Goal: Task Accomplishment & Management: Manage account settings

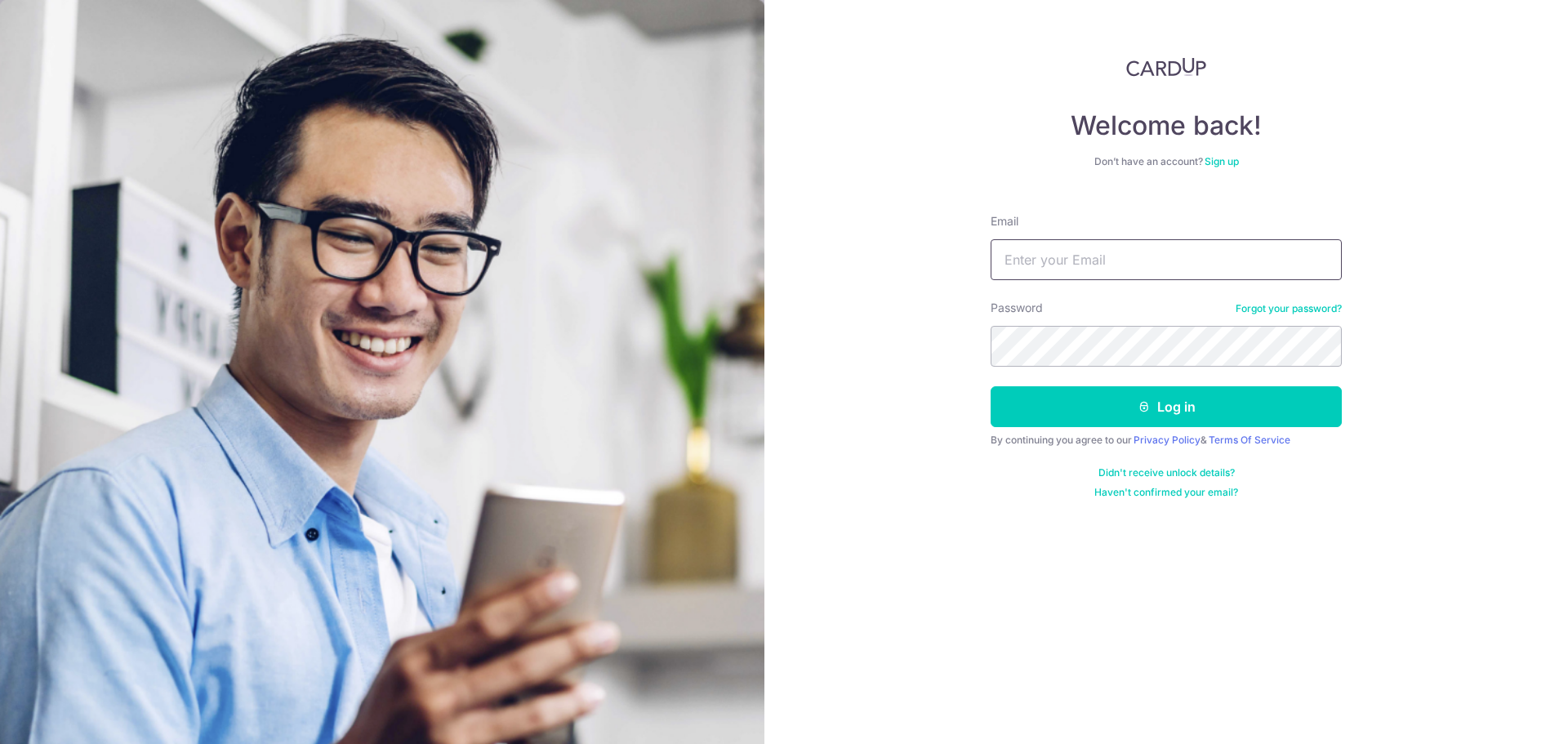
click at [1091, 258] on input "Email" at bounding box center [1166, 259] width 351 height 41
type input "[EMAIL_ADDRESS][DOMAIN_NAME]"
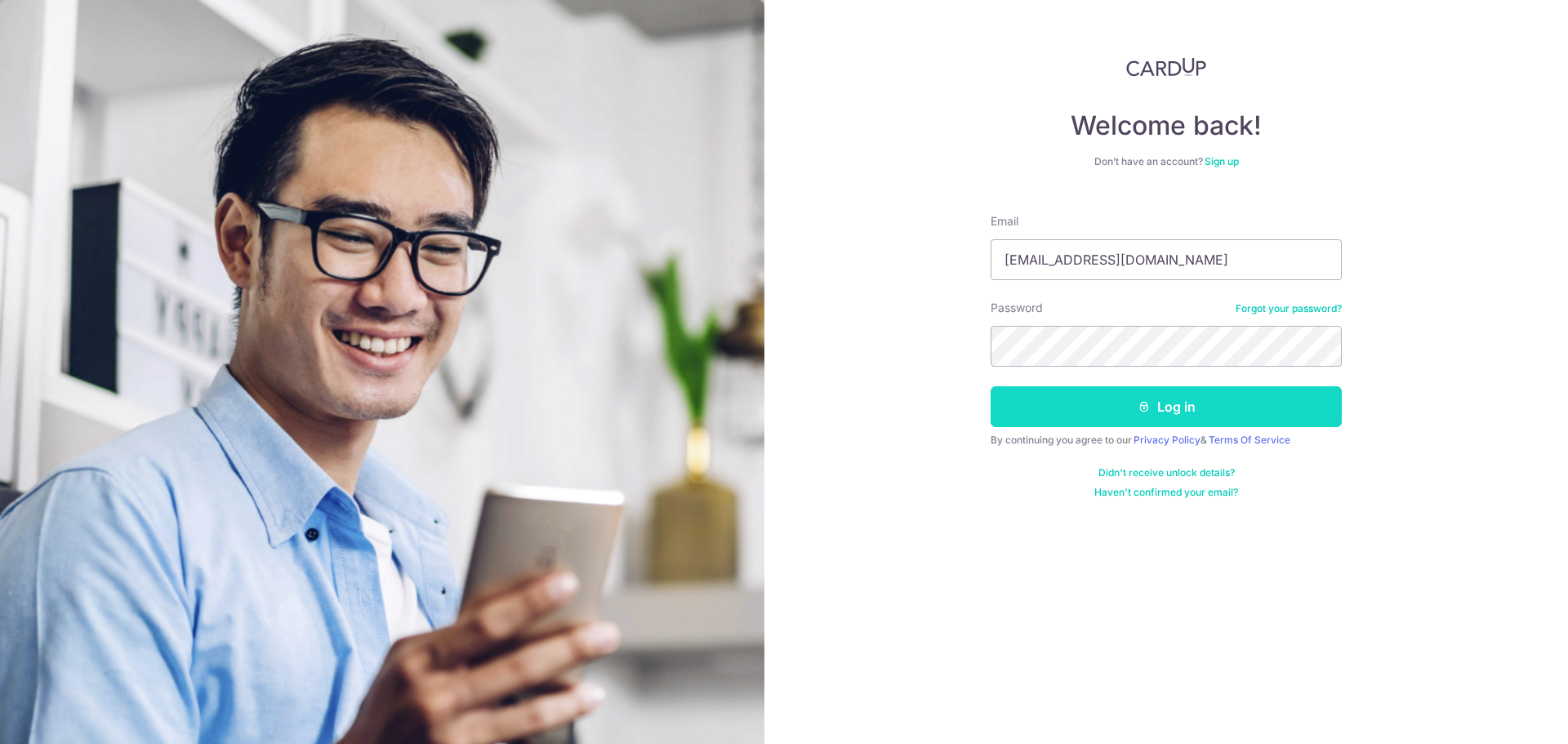
click at [1075, 410] on button "Log in" at bounding box center [1166, 407] width 351 height 41
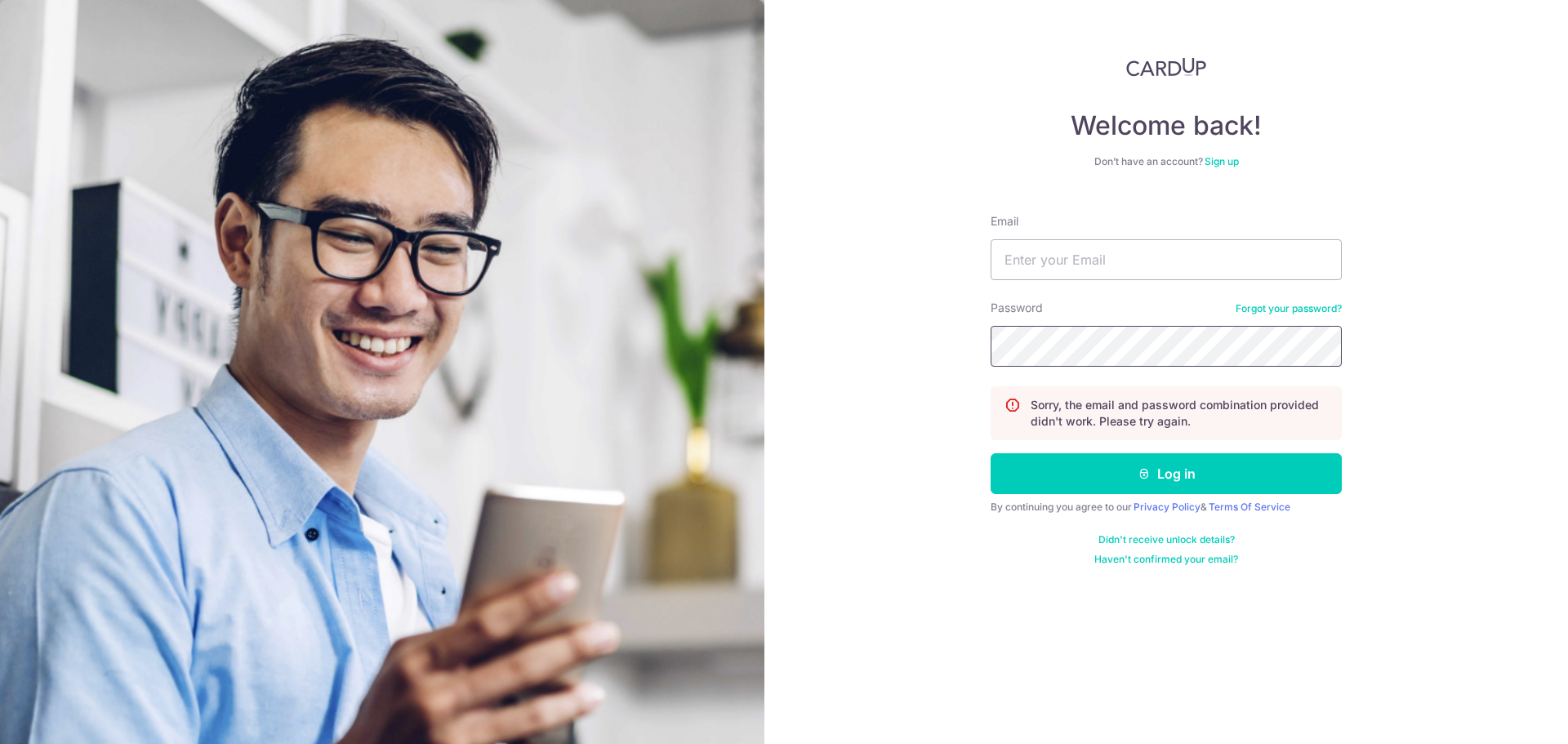
click at [942, 360] on div "Welcome back! Don’t have an account? Sign up Email Password Forgot your passwor…" at bounding box center [1166, 372] width 803 height 744
click at [1124, 252] on input "Email" at bounding box center [1166, 259] width 351 height 41
type input "zacy0uchai@gmail.com"
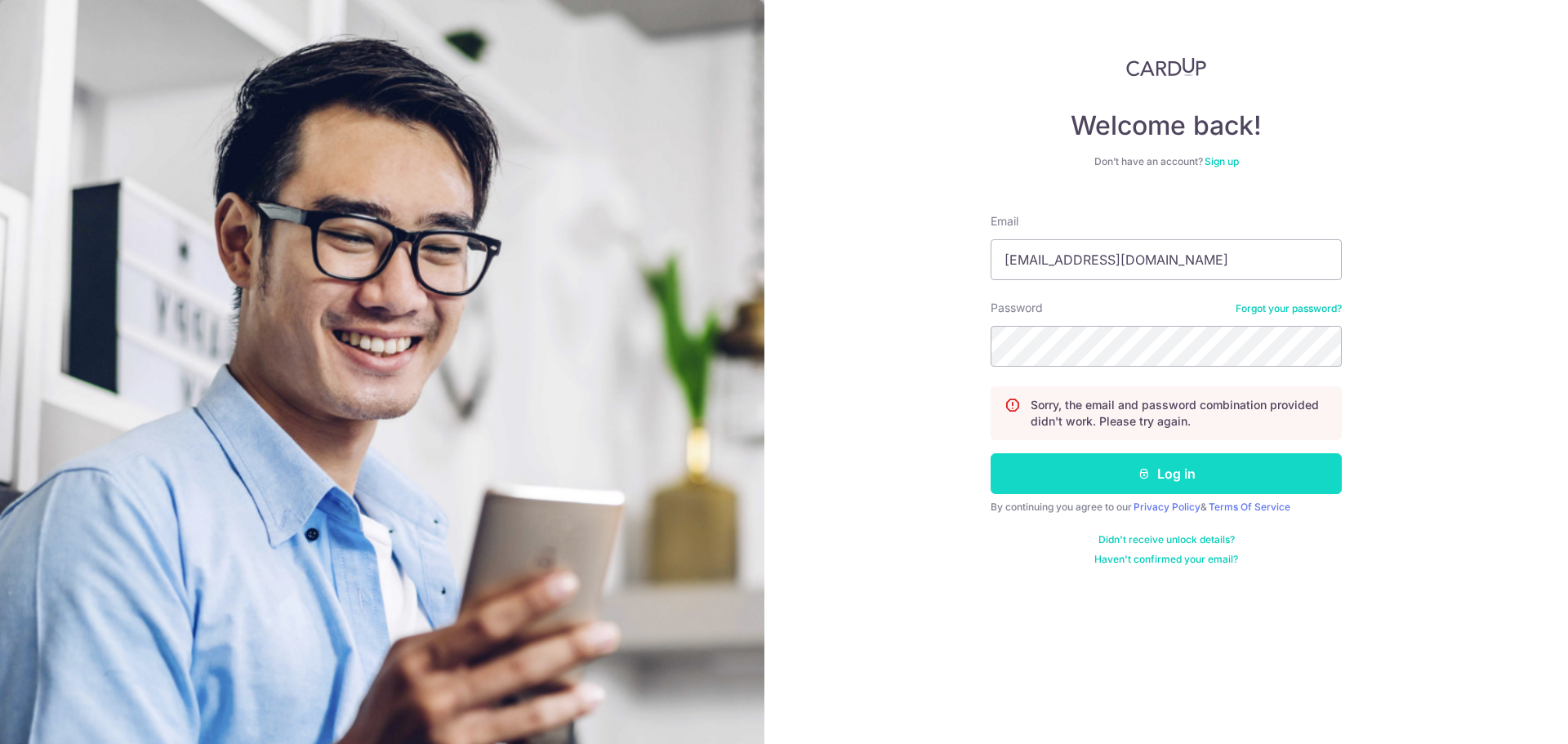
click at [1157, 483] on button "Log in" at bounding box center [1166, 473] width 351 height 41
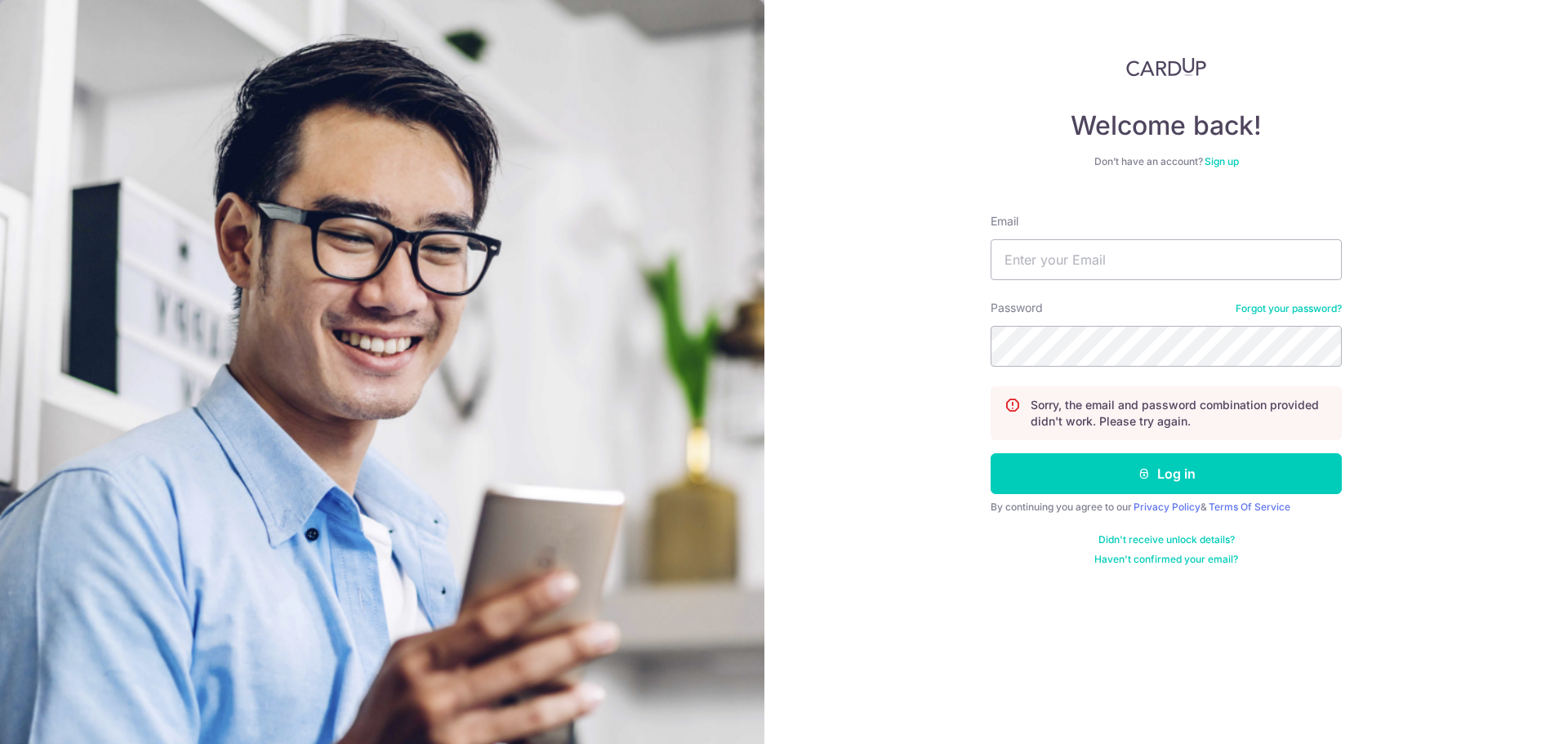
click at [1272, 309] on link "Forgot your password?" at bounding box center [1288, 309] width 107 height 13
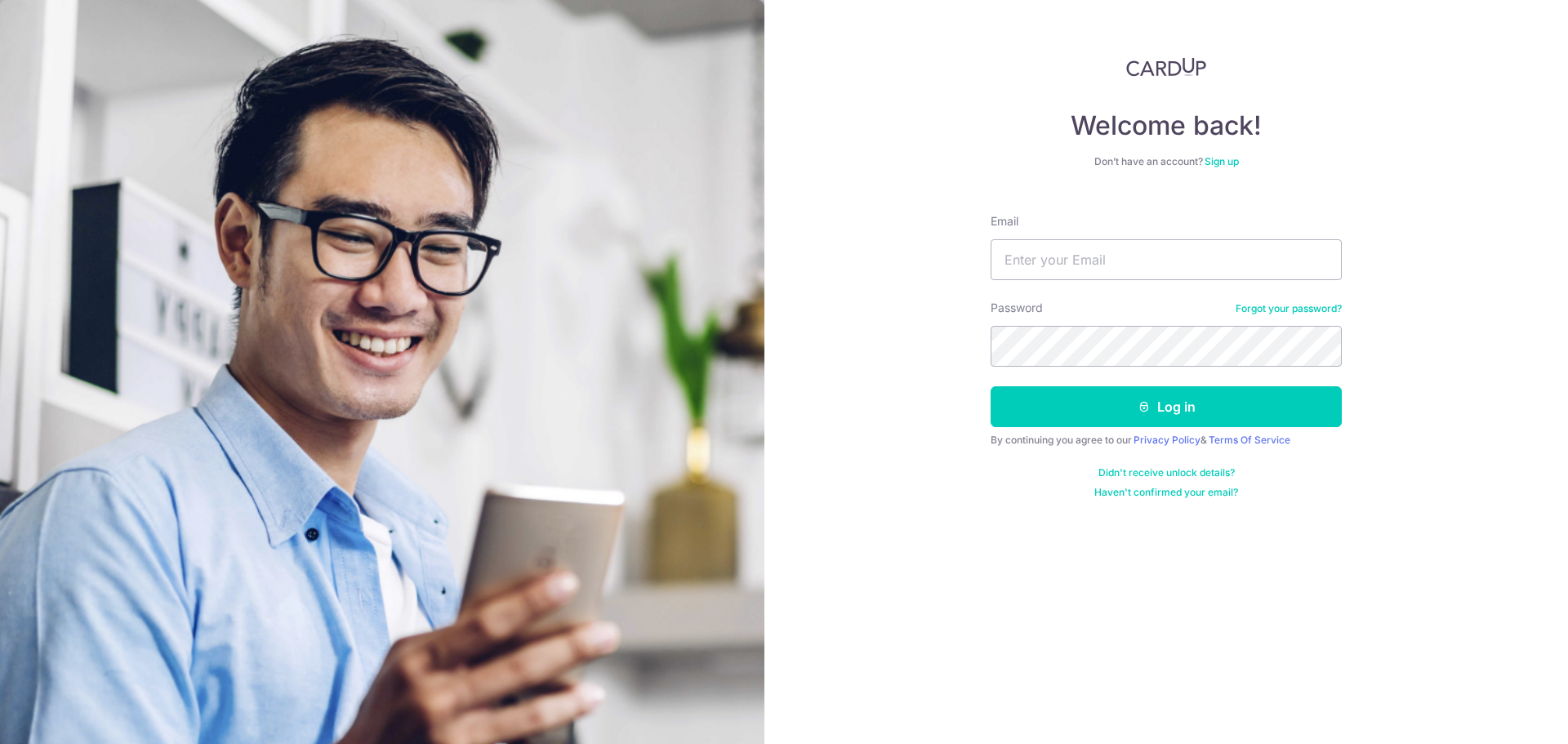
click at [1287, 311] on link "Forgot your password?" at bounding box center [1288, 309] width 107 height 13
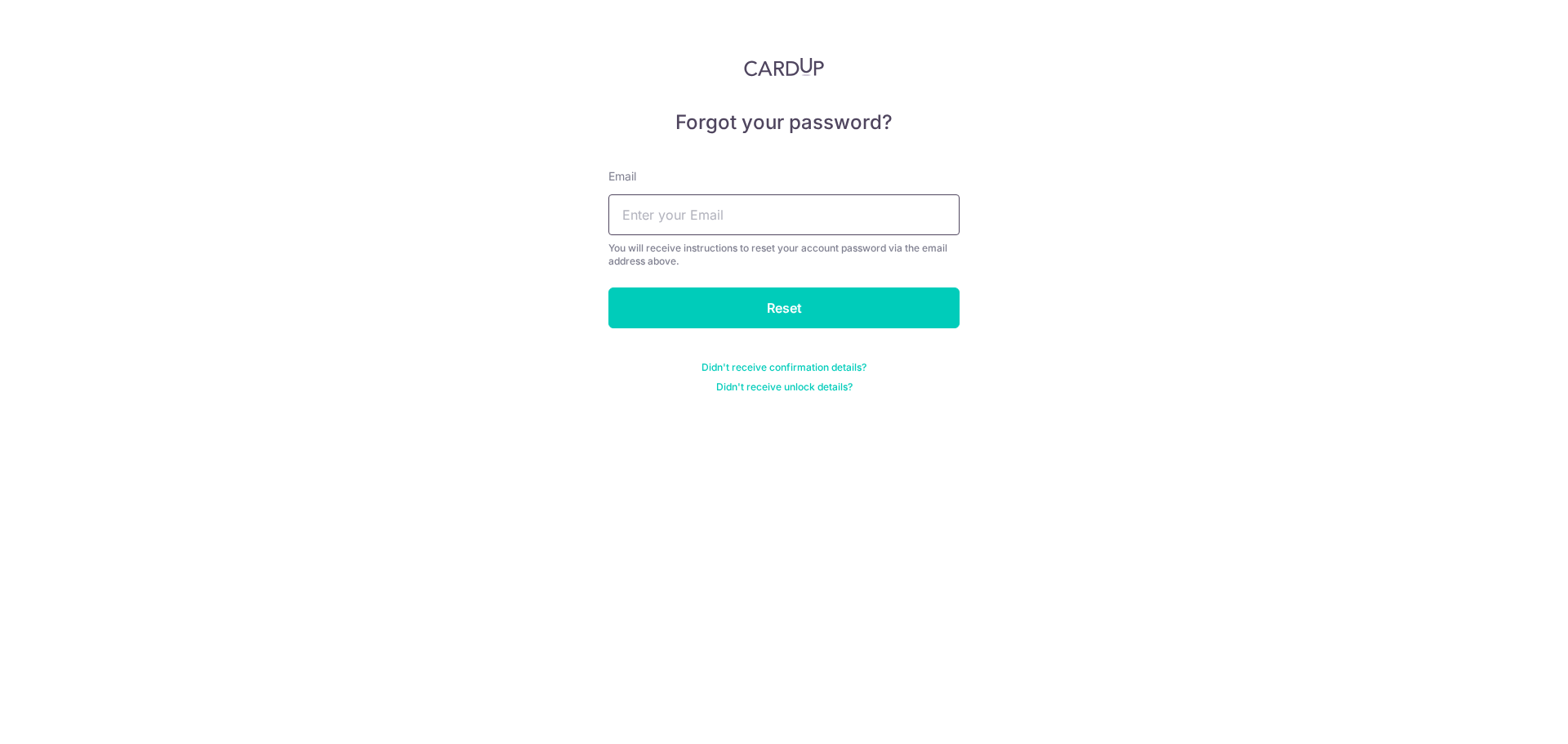
click at [760, 214] on input "text" at bounding box center [783, 215] width 351 height 41
type input "z"
click at [759, 295] on input "Reset" at bounding box center [783, 308] width 351 height 41
click at [754, 223] on input "text" at bounding box center [783, 215] width 351 height 41
drag, startPoint x: 601, startPoint y: 264, endPoint x: 677, endPoint y: 259, distance: 76.2
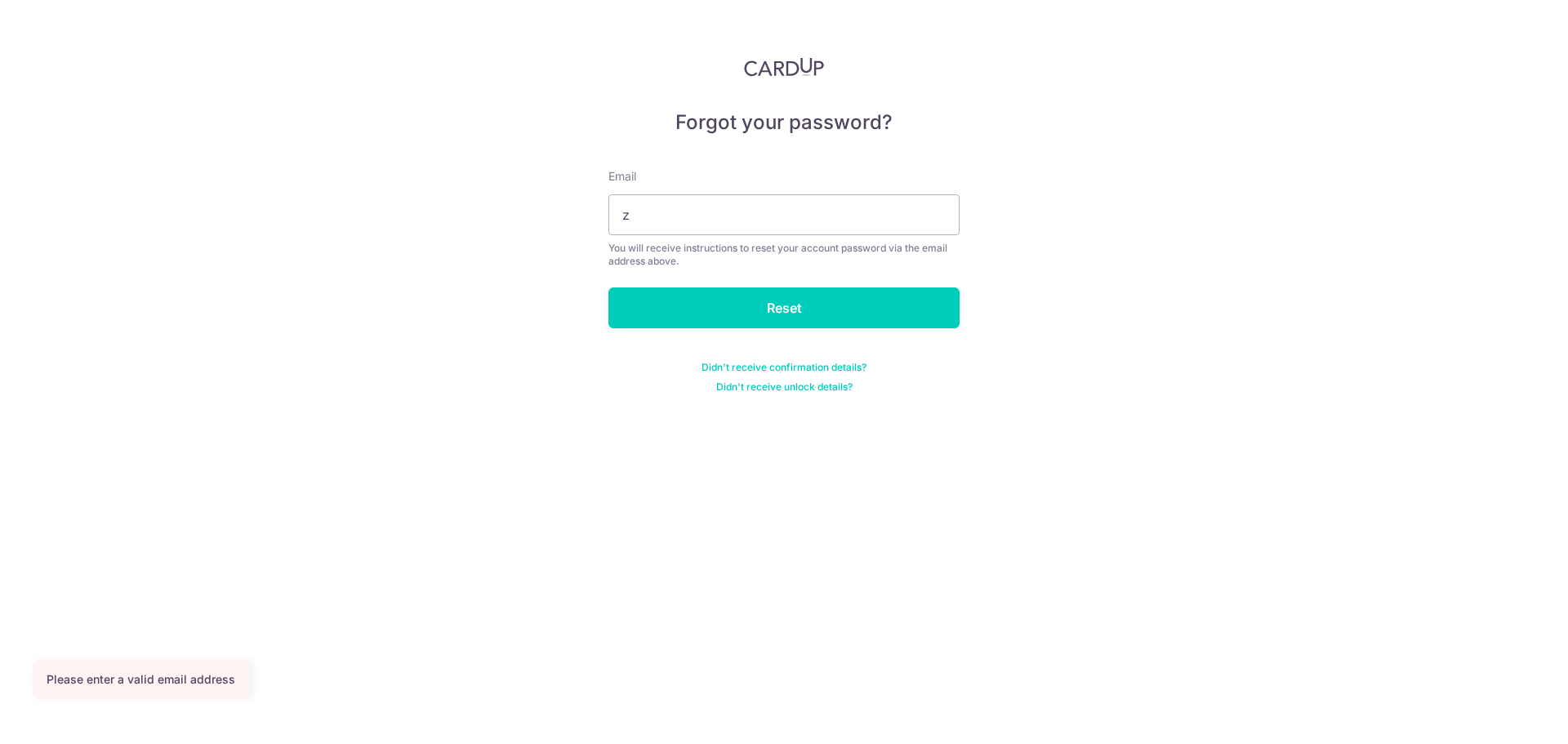
click at [601, 264] on div "Forgot your password? Email z You will receive instructions to reset your accou…" at bounding box center [784, 372] width 1568 height 744
click at [739, 225] on input "z" at bounding box center [783, 215] width 351 height 41
type input "zacy0uchai@gmail.com"
click at [881, 306] on input "Reset" at bounding box center [783, 308] width 351 height 41
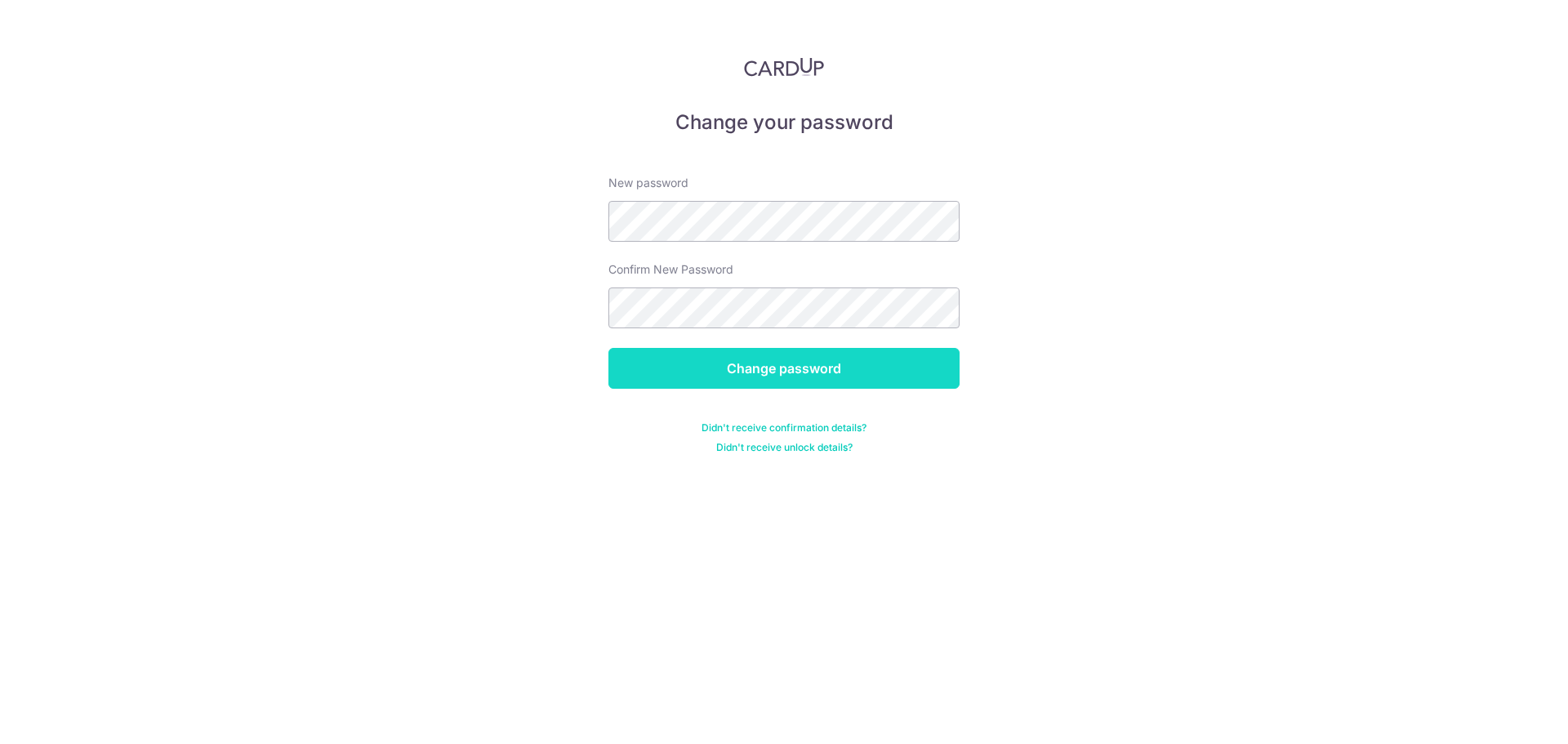
click at [870, 374] on input "Change password" at bounding box center [783, 368] width 351 height 41
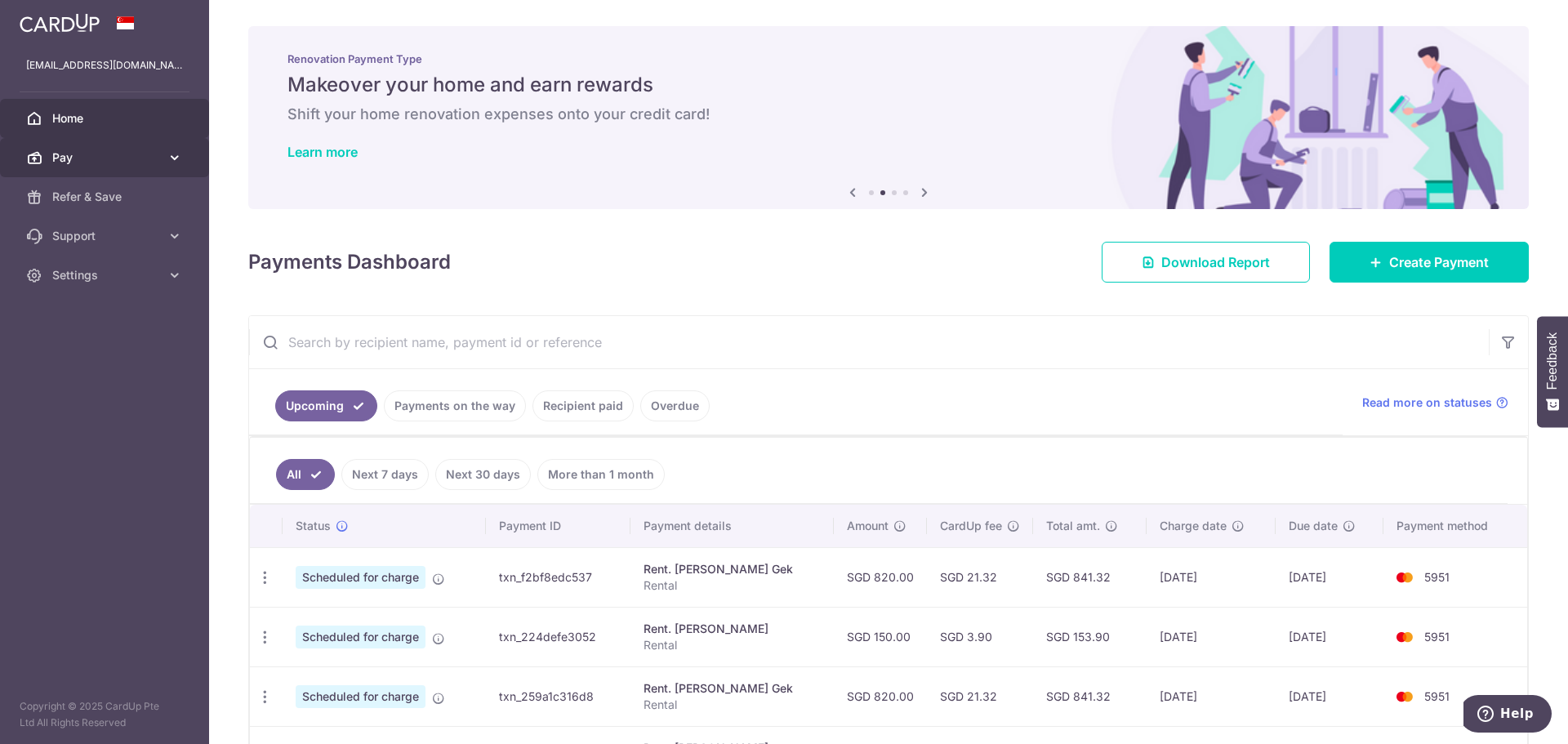
click at [147, 161] on span "Pay" at bounding box center [106, 158] width 107 height 17
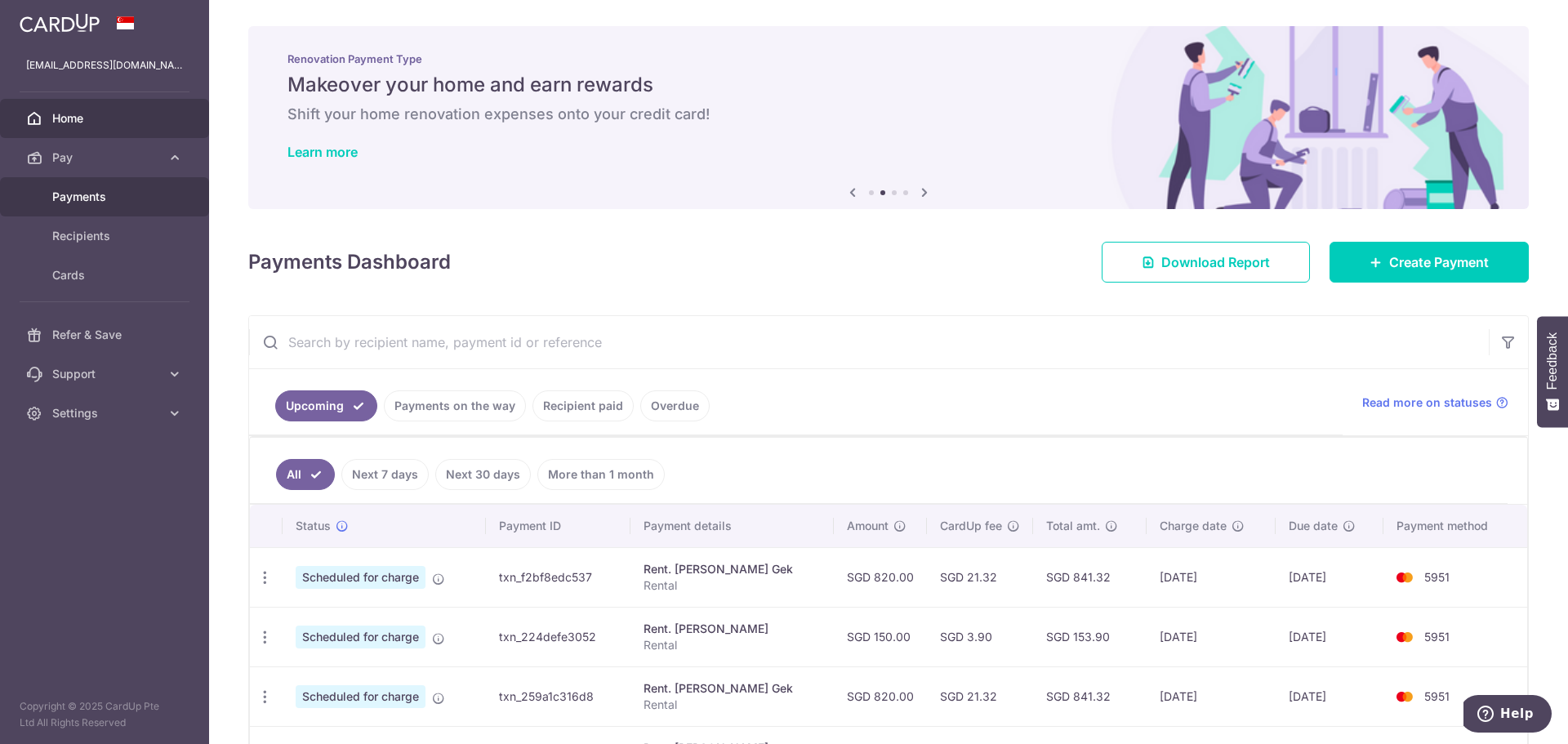
click at [102, 202] on span "Payments" at bounding box center [106, 197] width 107 height 17
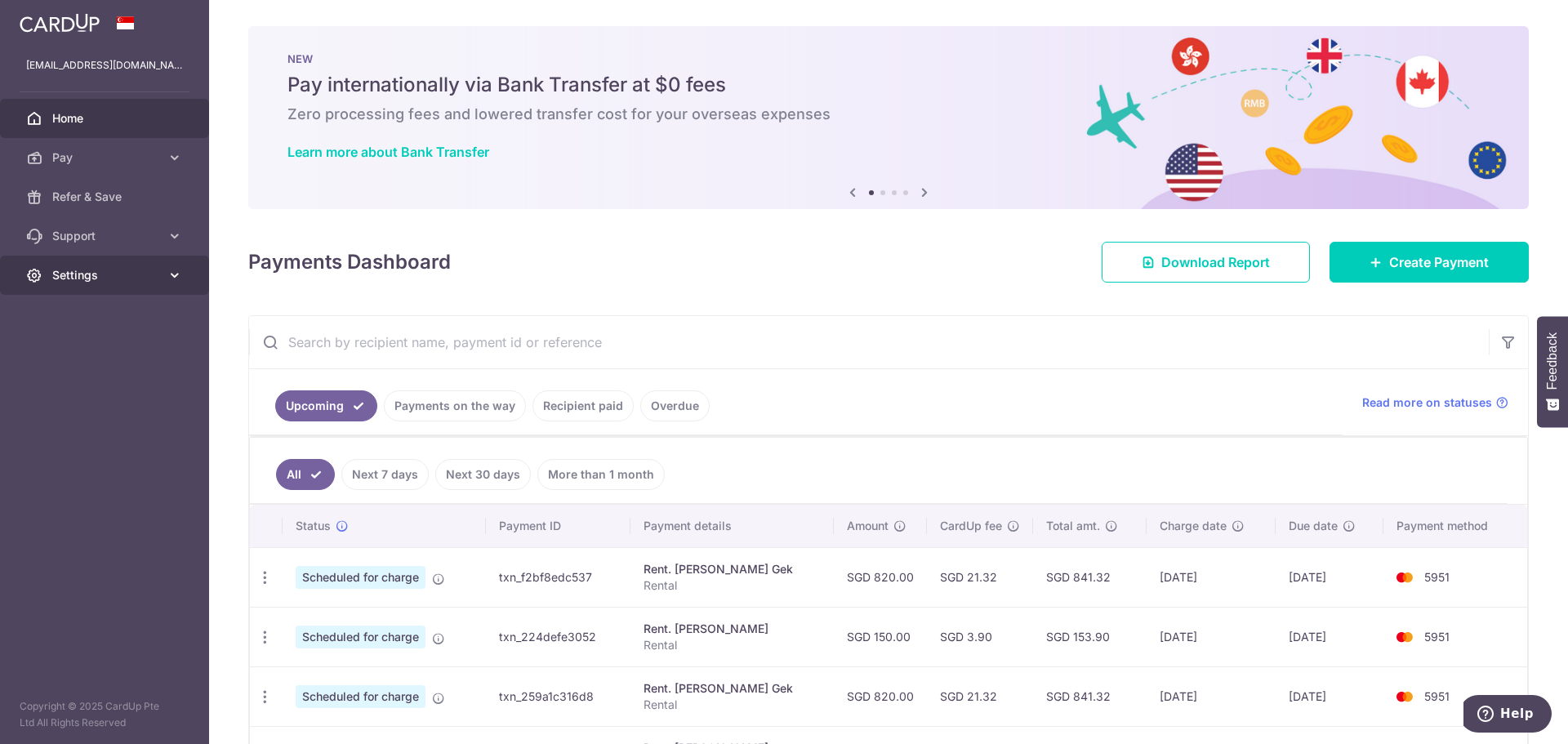
click at [108, 274] on span "Settings" at bounding box center [106, 275] width 107 height 17
click at [107, 230] on span "Support" at bounding box center [106, 236] width 107 height 17
click at [106, 200] on span "Refer & Save" at bounding box center [106, 197] width 107 height 17
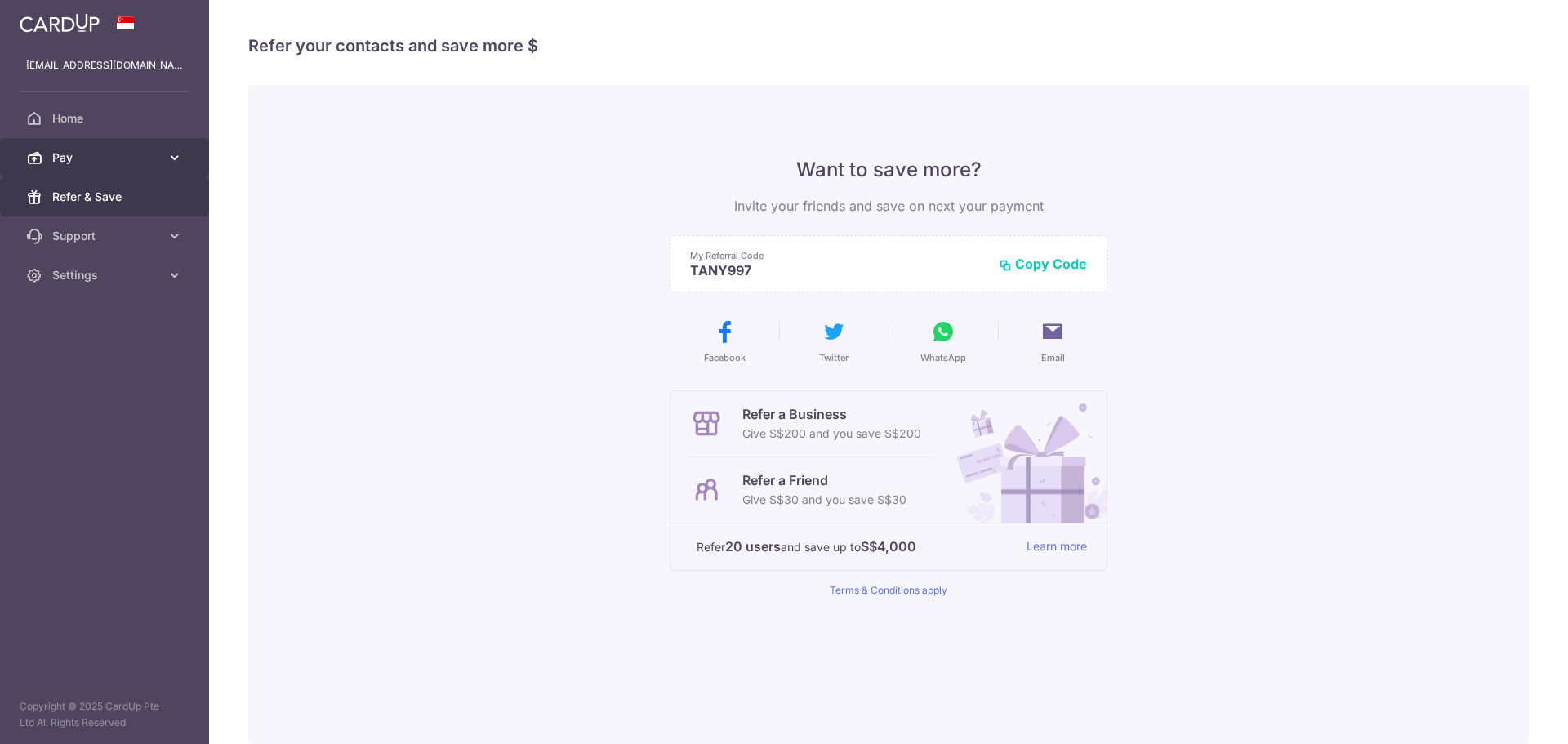
click at [107, 172] on link "Pay" at bounding box center [105, 158] width 209 height 39
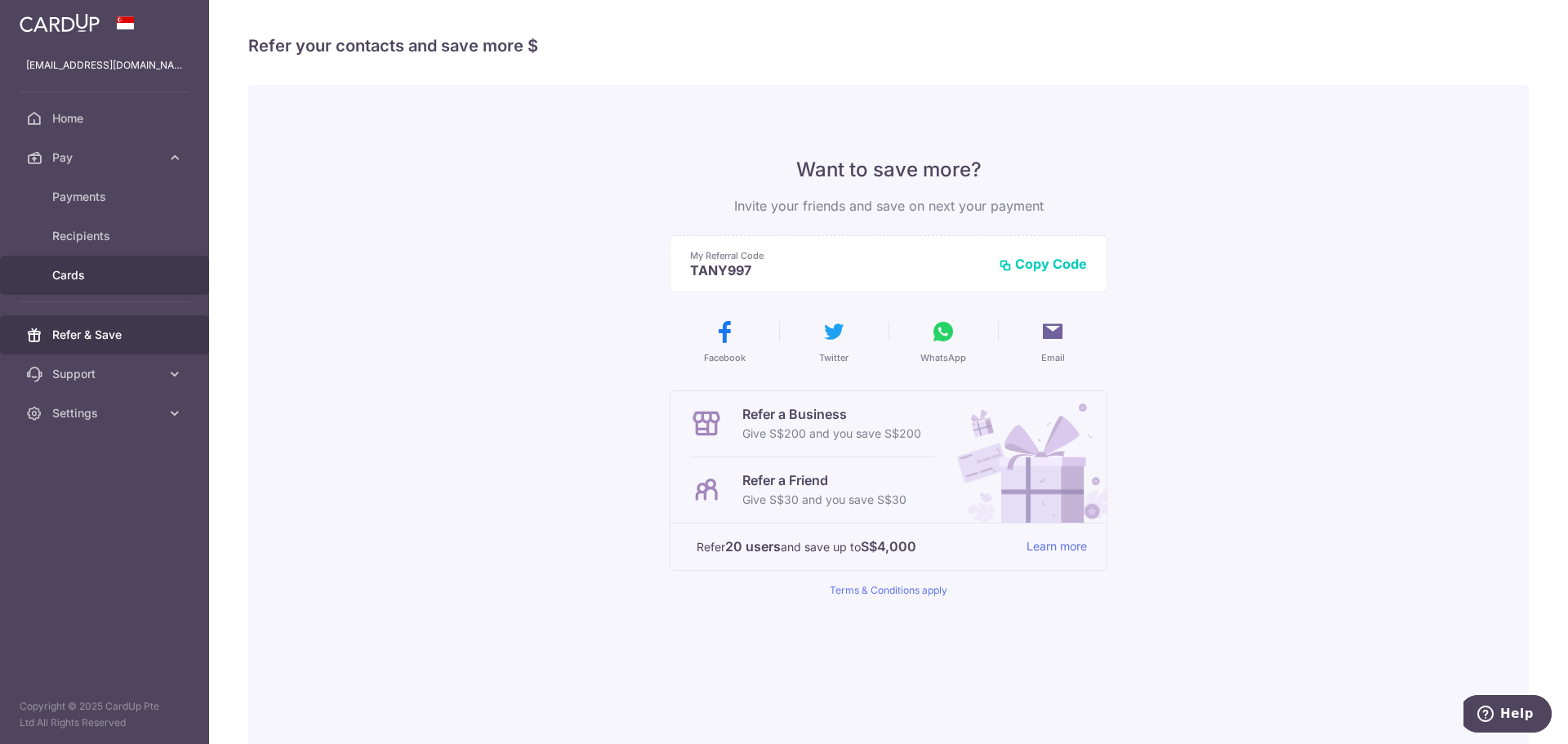
click at [95, 271] on span "Cards" at bounding box center [106, 275] width 107 height 17
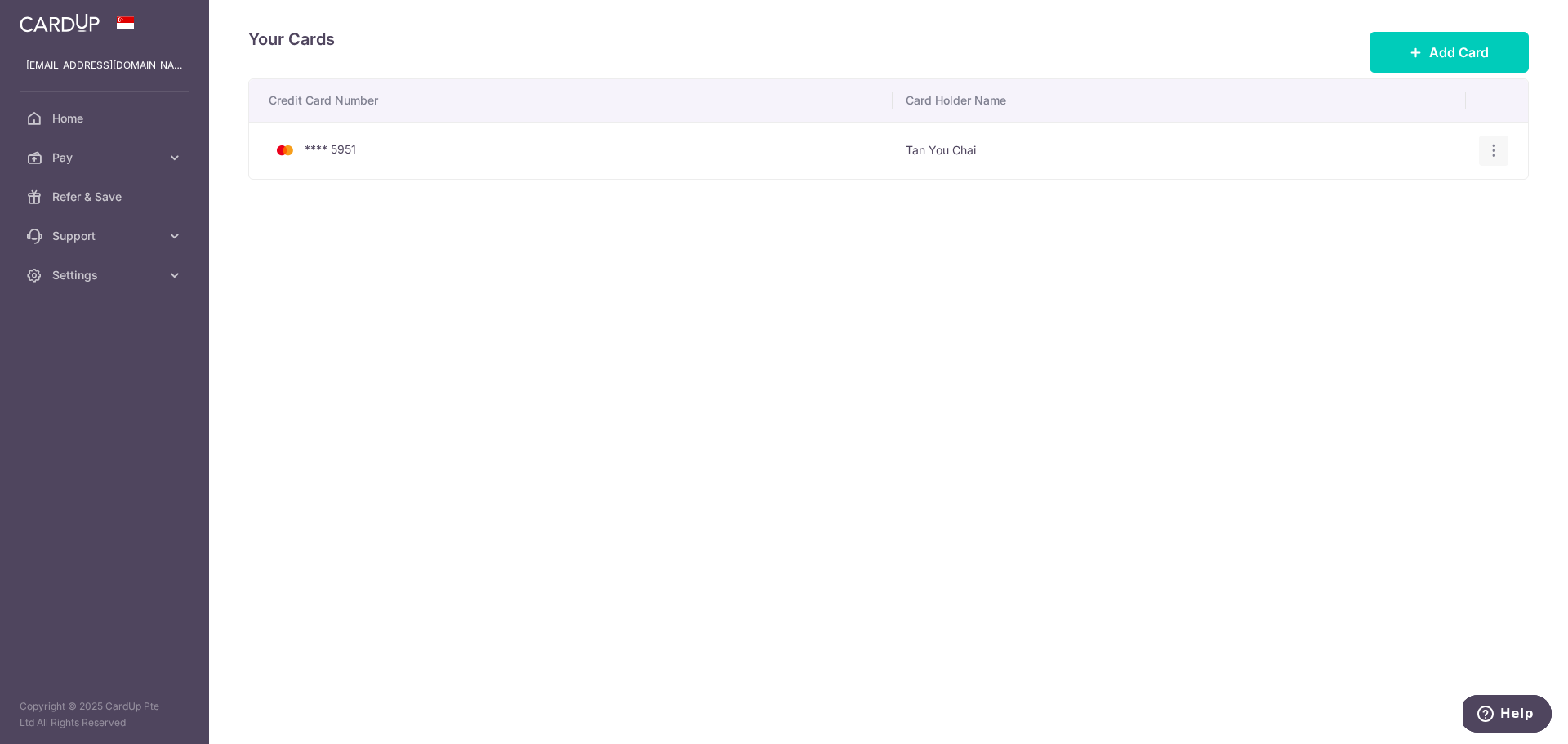
click at [1495, 153] on icon "button" at bounding box center [1494, 150] width 18 height 18
click at [1138, 271] on div "Credit Card Number Card Holder Name **** 5951 Tan You Chai View/Edit Delete" at bounding box center [889, 180] width 1281 height 203
click at [112, 154] on span "Pay" at bounding box center [106, 158] width 107 height 17
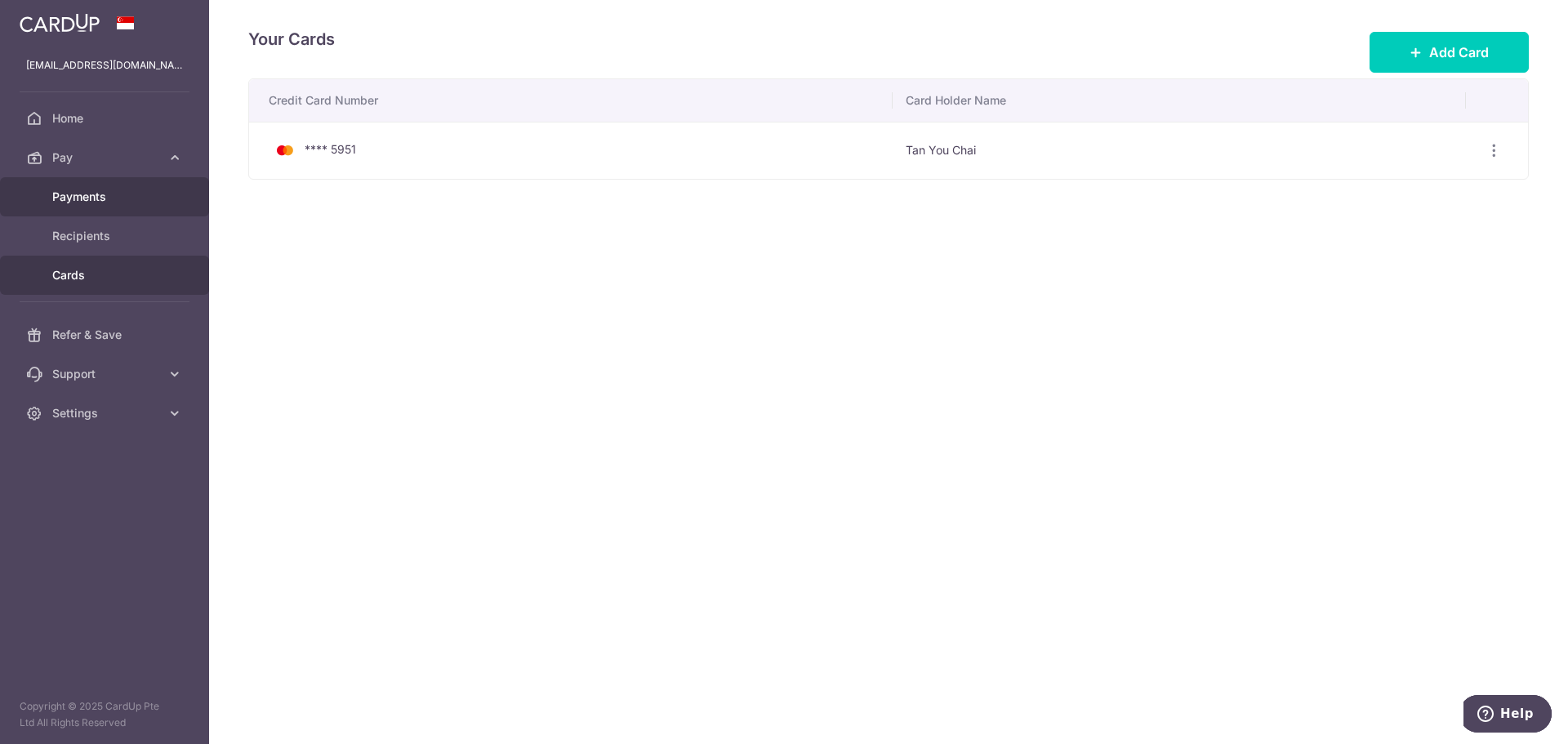
click at [125, 198] on span "Payments" at bounding box center [106, 197] width 107 height 17
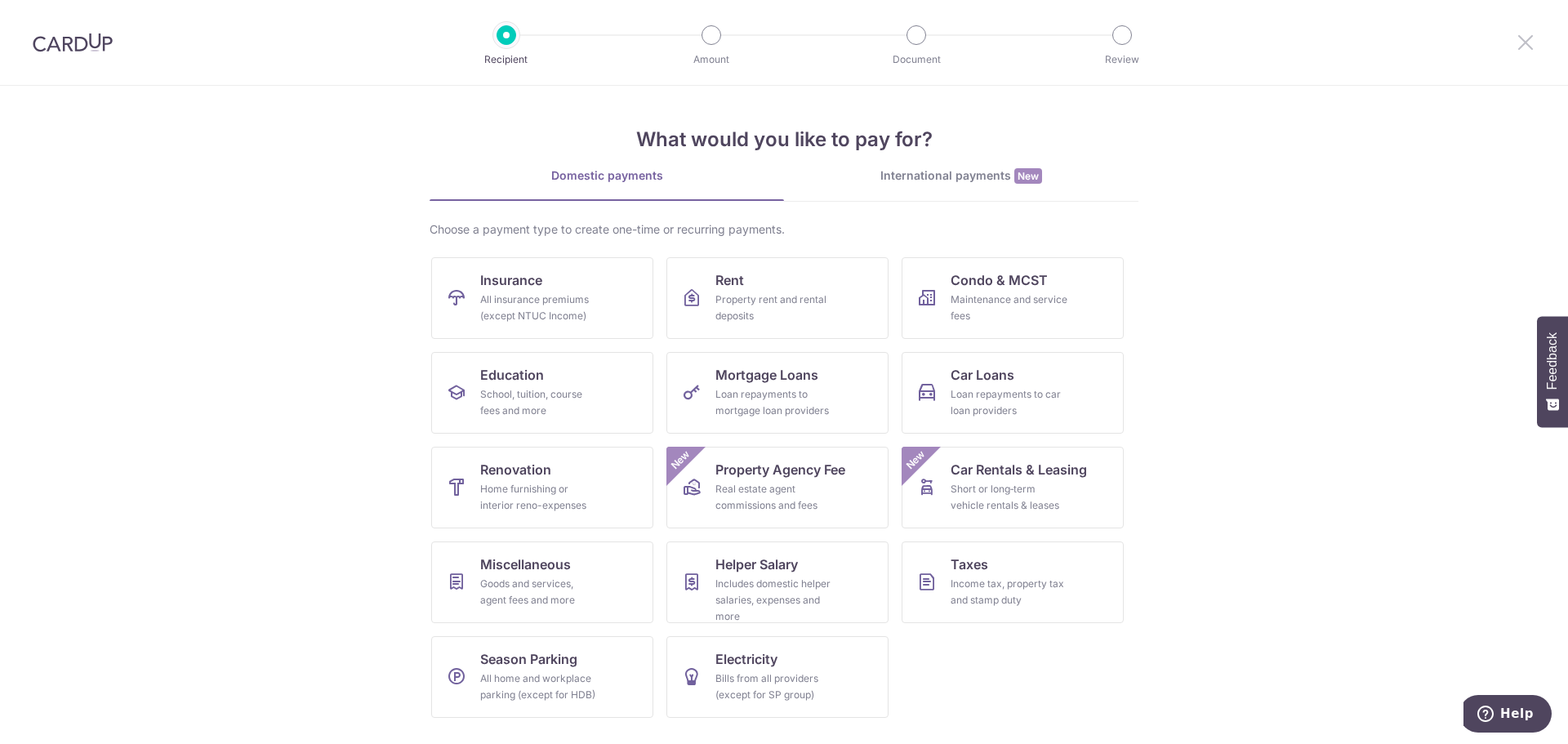
click at [1524, 35] on icon at bounding box center [1524, 42] width 19 height 20
